Goal: Transaction & Acquisition: Book appointment/travel/reservation

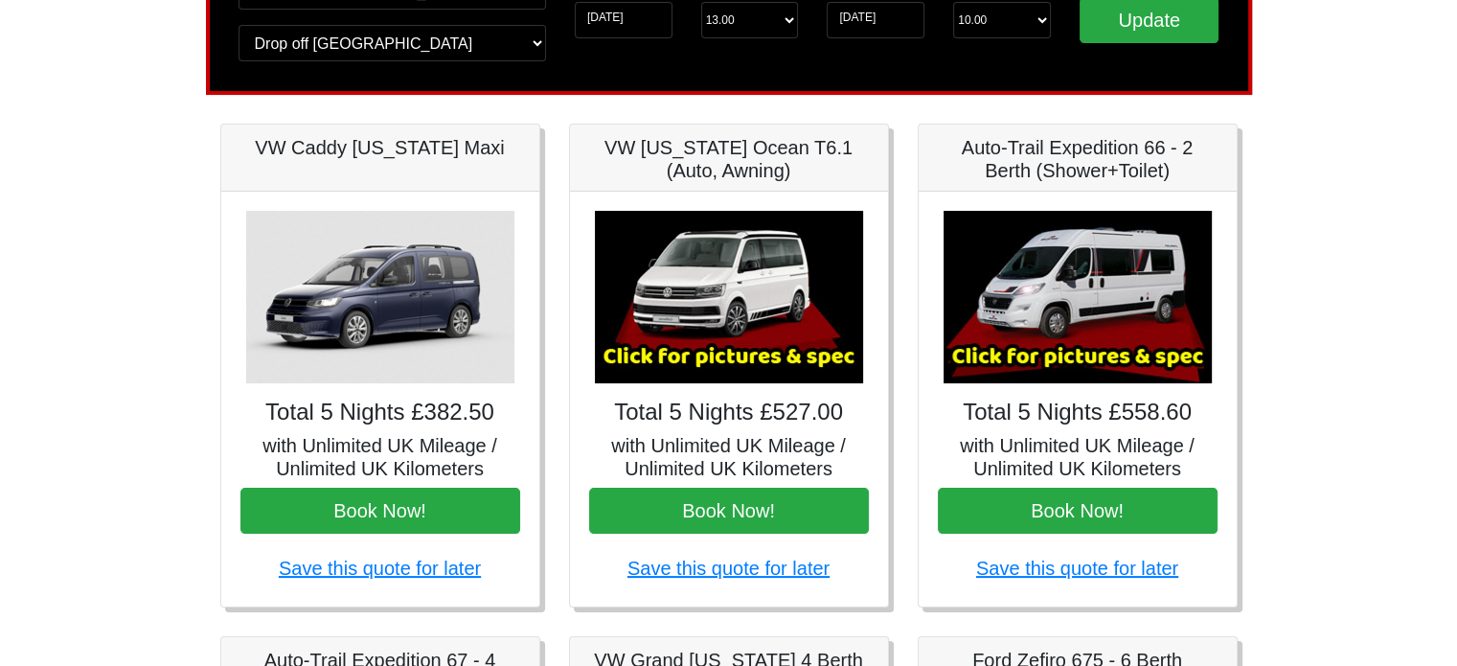
scroll to position [192, 0]
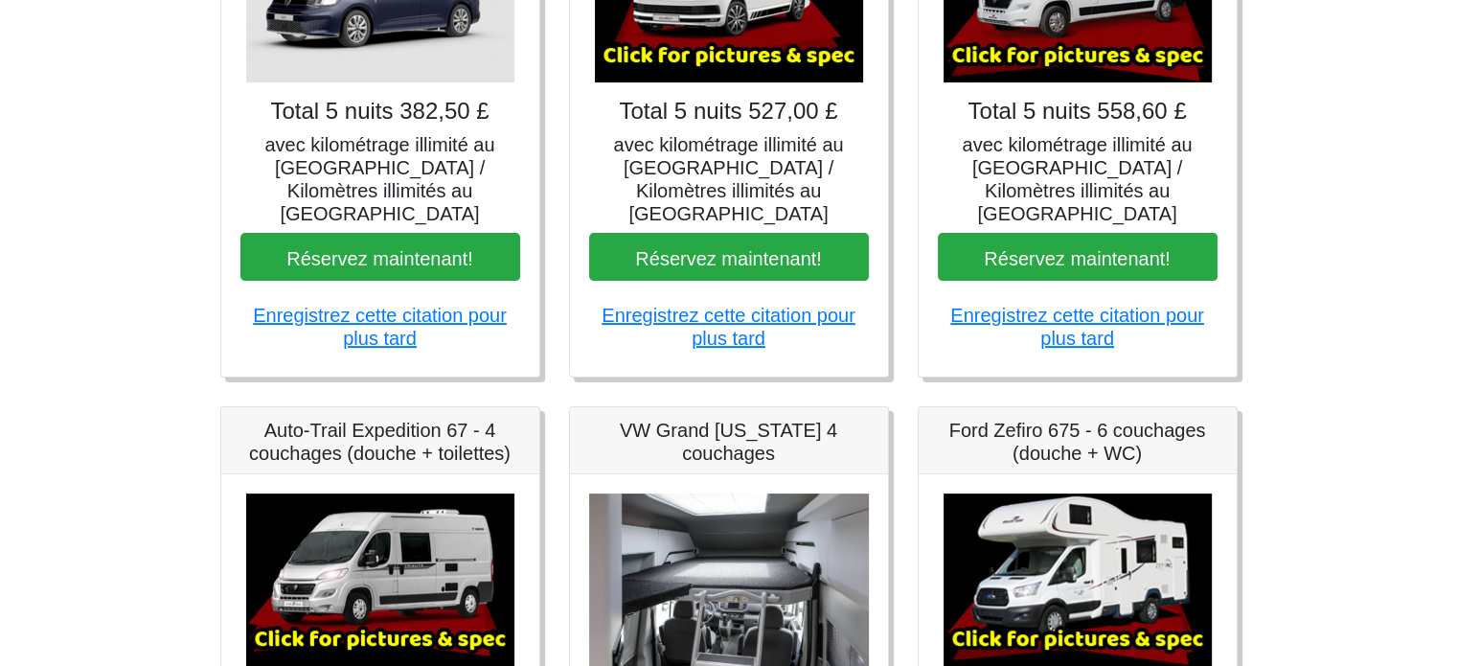
scroll to position [287, 0]
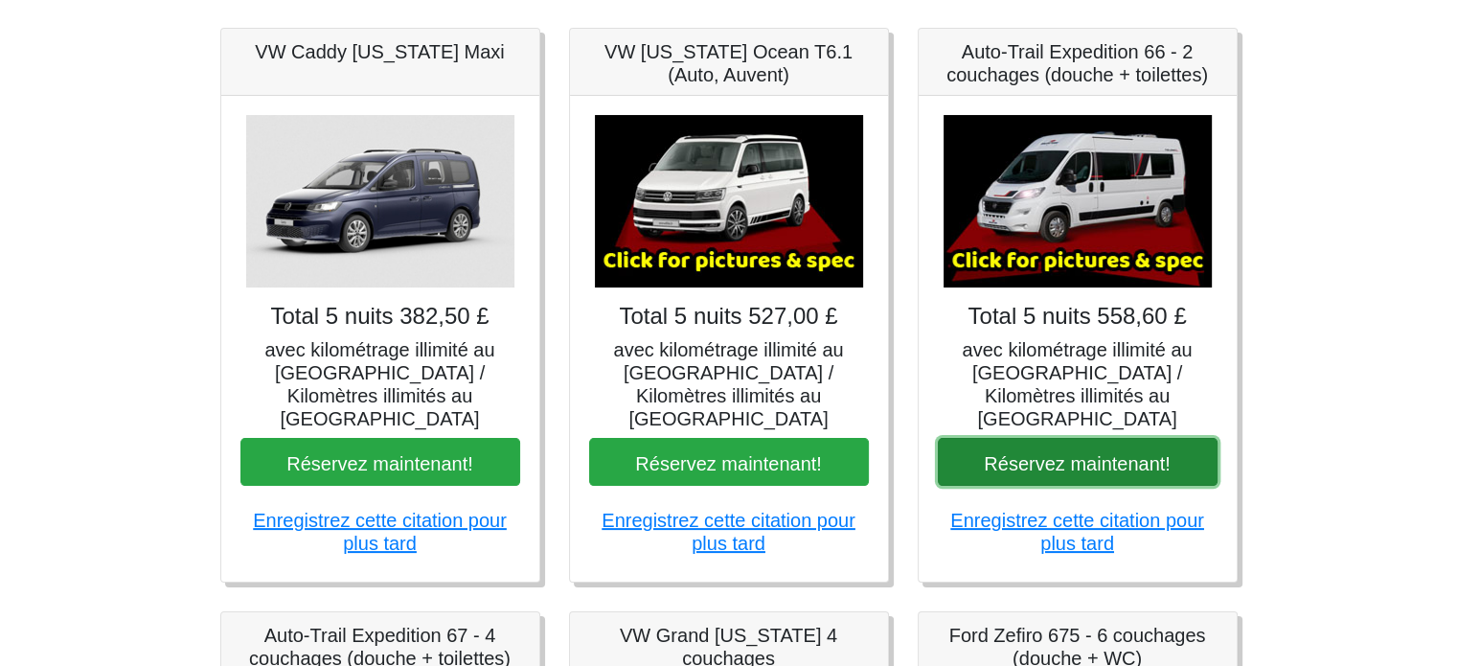
click at [1073, 452] on font "Réservez maintenant!" at bounding box center [1077, 462] width 187 height 21
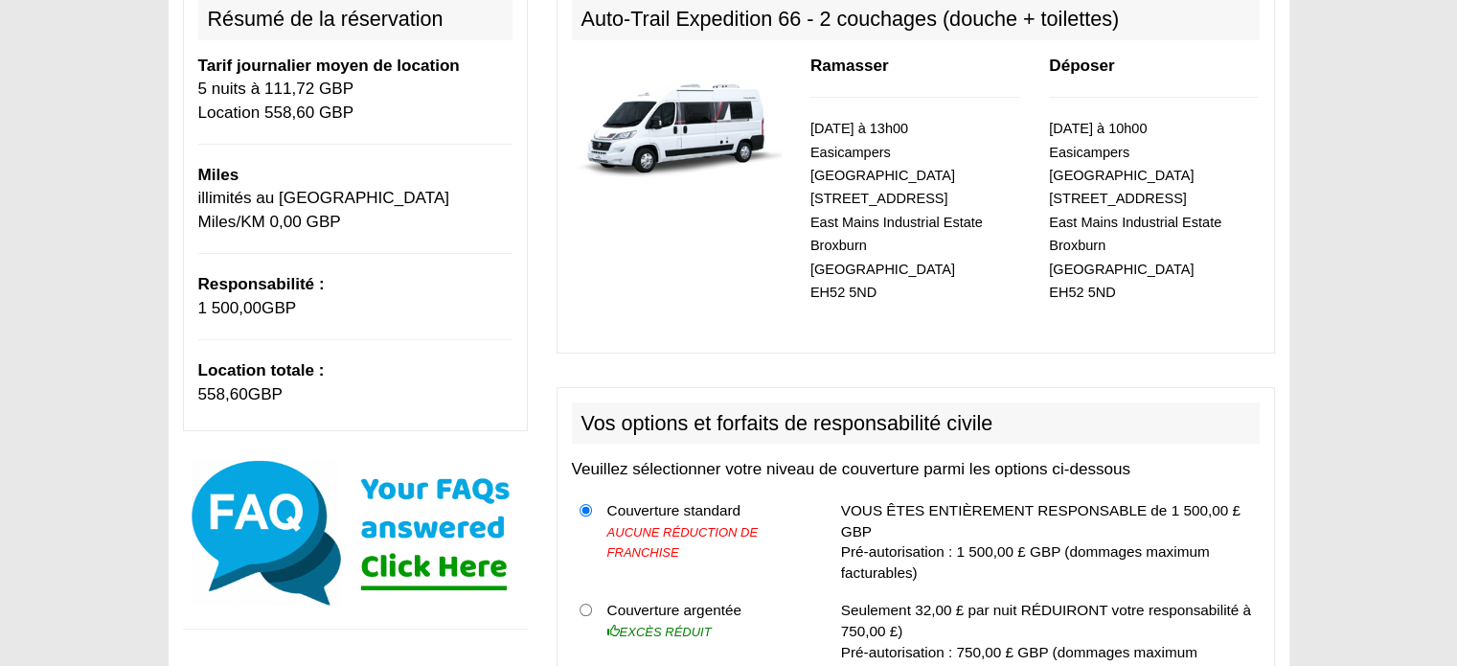
scroll to position [479, 0]
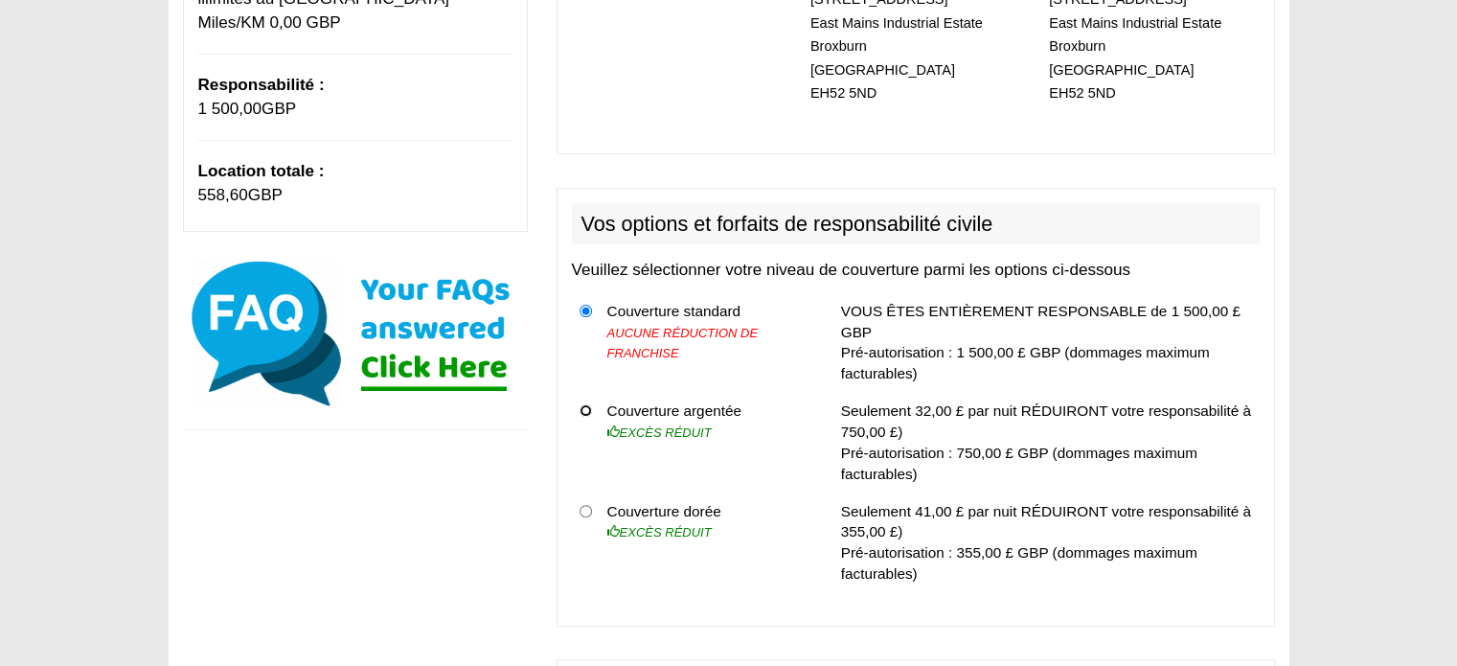
click at [583, 404] on input "radio" at bounding box center [585, 410] width 12 height 12
radio input "true"
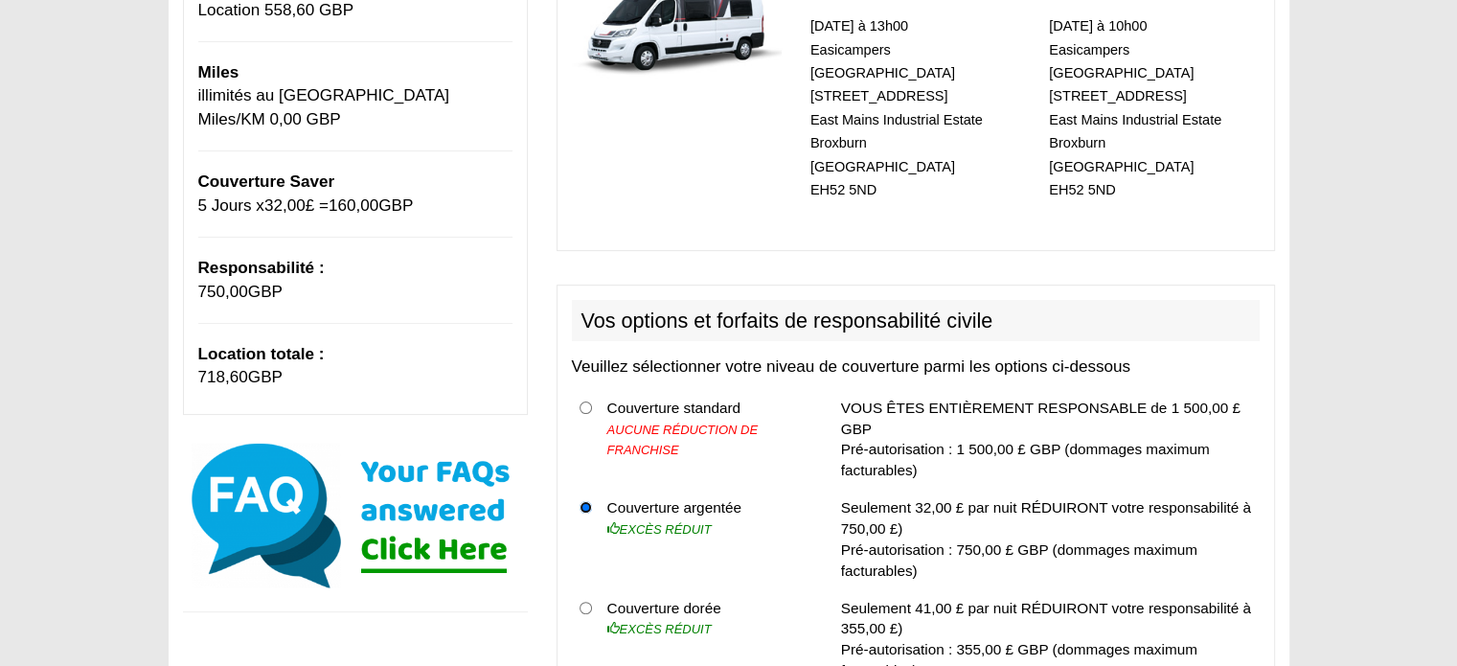
scroll to position [383, 0]
